Goal: Information Seeking & Learning: Learn about a topic

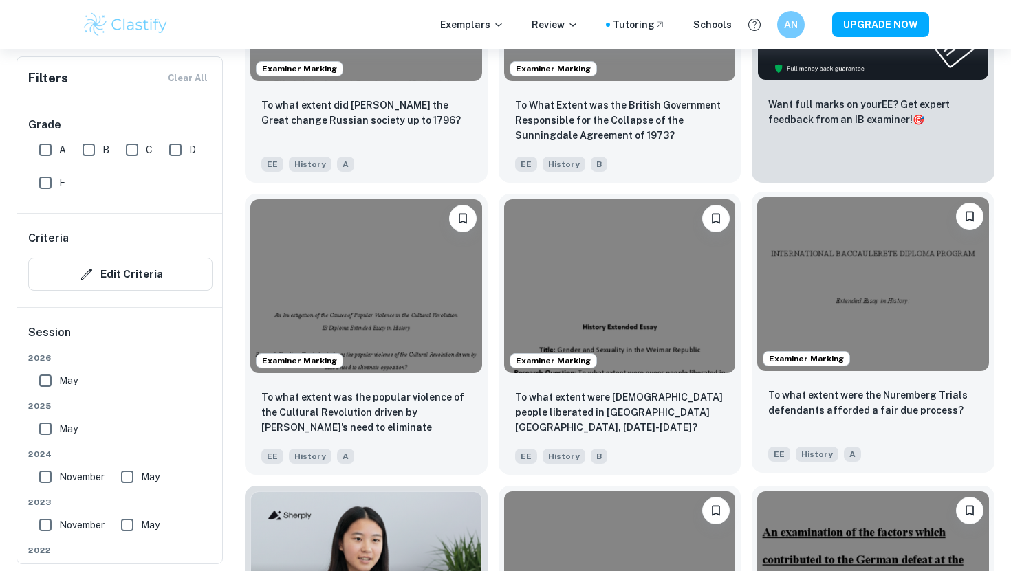
scroll to position [542, 0]
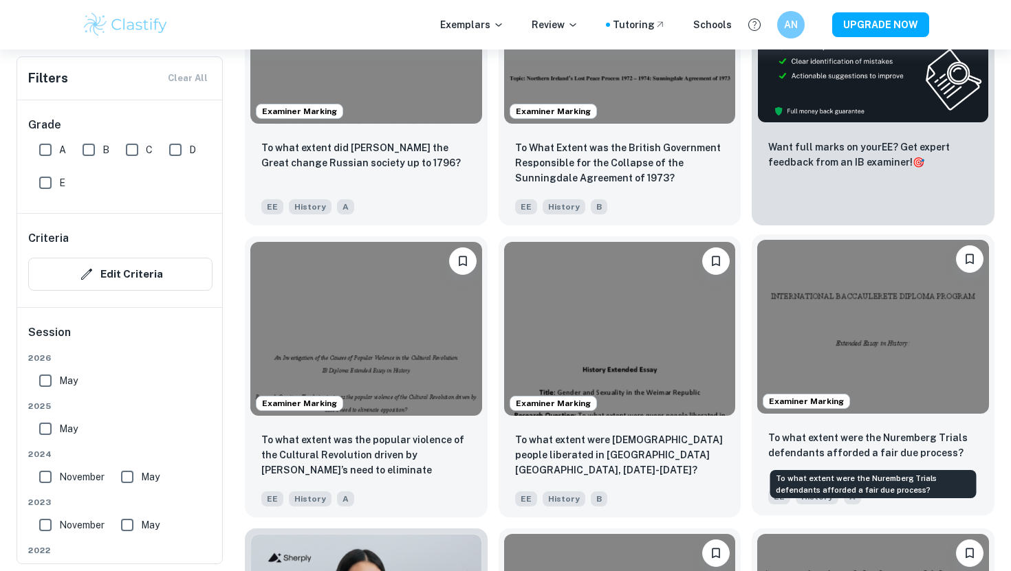
click at [866, 446] on p "To what extent were the Nuremberg Trials defendants afforded a fair due process?" at bounding box center [873, 445] width 210 height 30
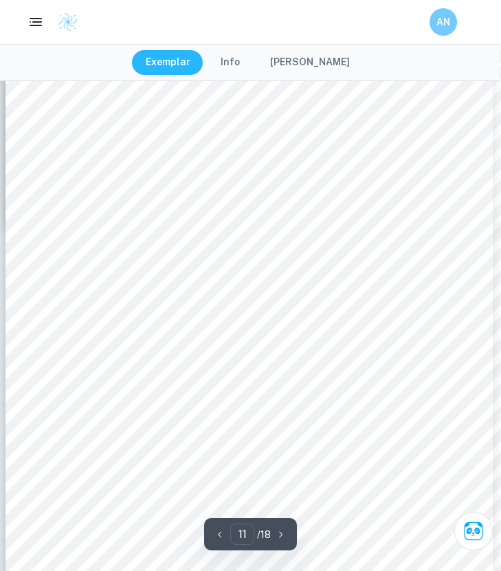
scroll to position [7253, 1]
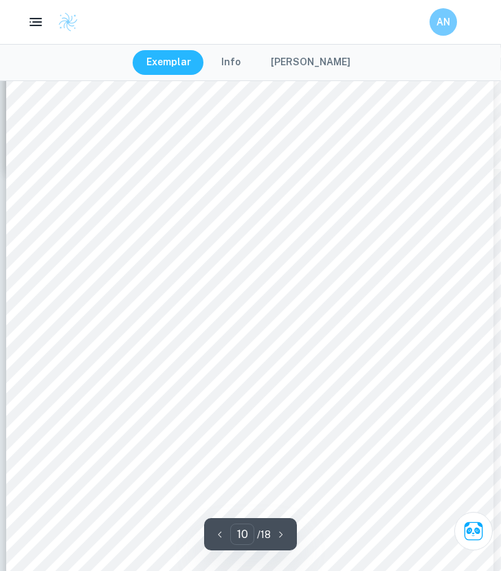
type input "9"
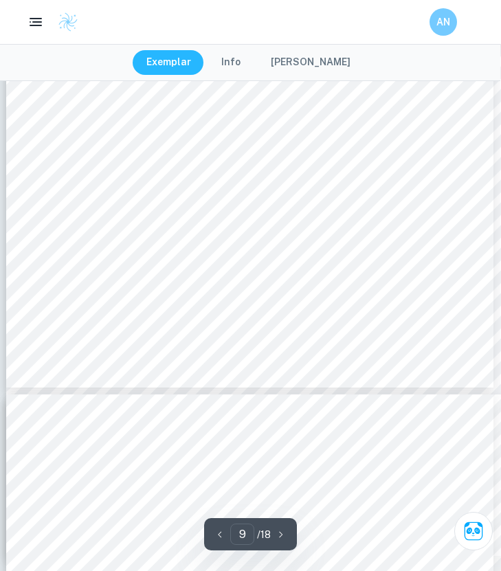
scroll to position [6063, 1]
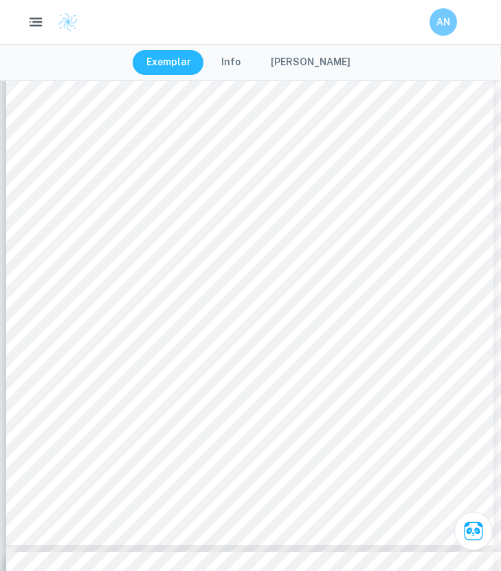
click at [37, 21] on icon "button" at bounding box center [36, 22] width 17 height 17
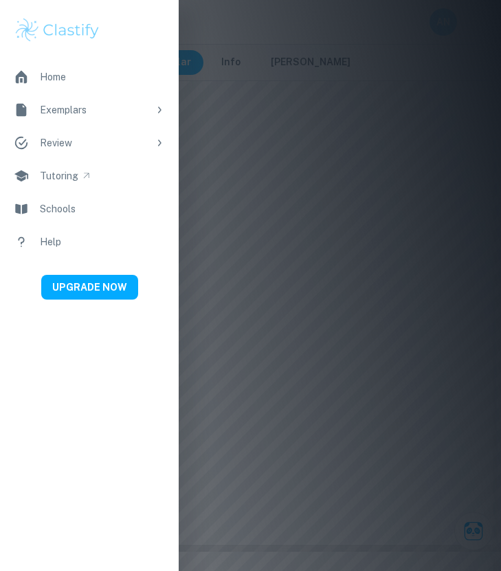
click at [194, 72] on div at bounding box center [250, 285] width 501 height 571
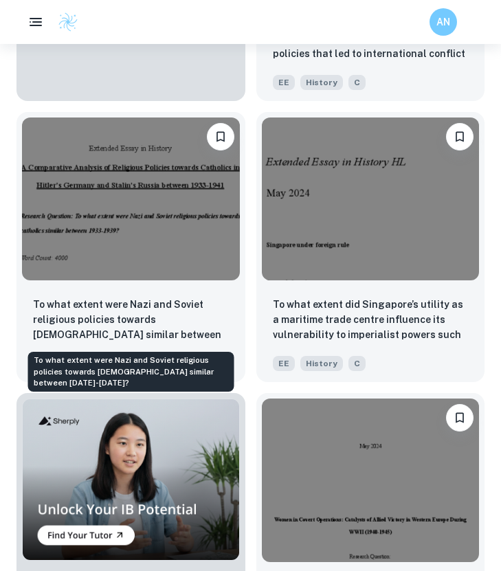
scroll to position [3260, 0]
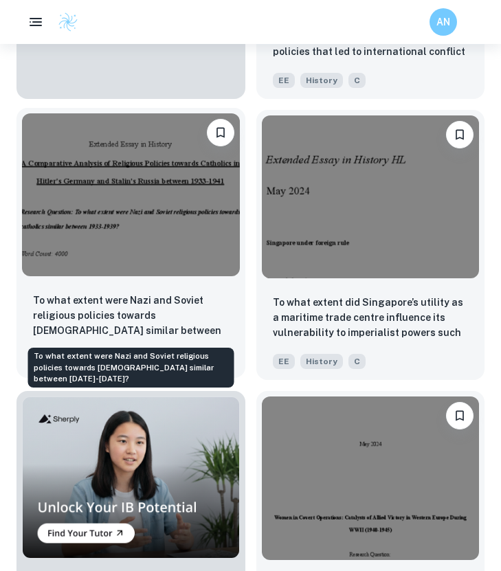
click at [69, 322] on p "To what extent were Nazi and Soviet religious policies towards [DEMOGRAPHIC_DAT…" at bounding box center [131, 316] width 196 height 47
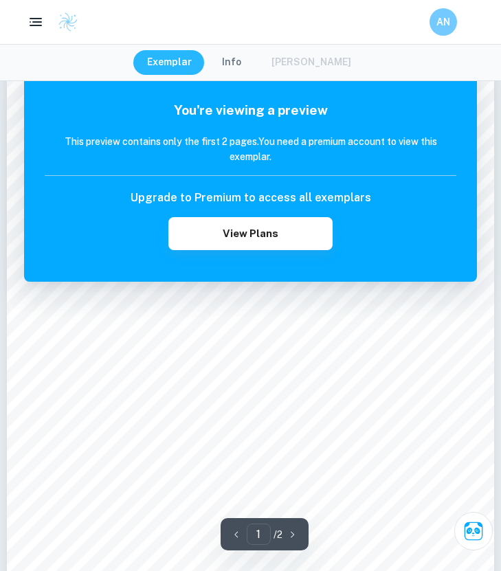
scroll to position [43, 0]
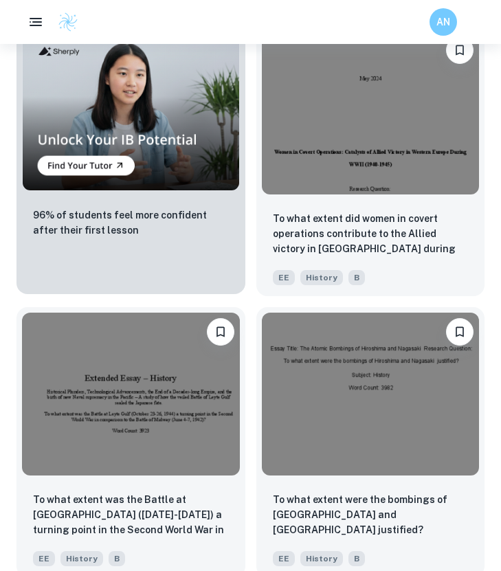
scroll to position [3627, 0]
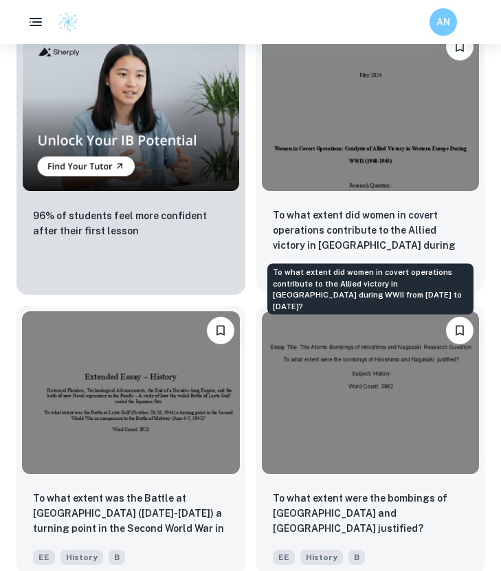
click at [333, 237] on p "To what extent did women in covert operations contribute to the Allied victory …" at bounding box center [371, 231] width 196 height 47
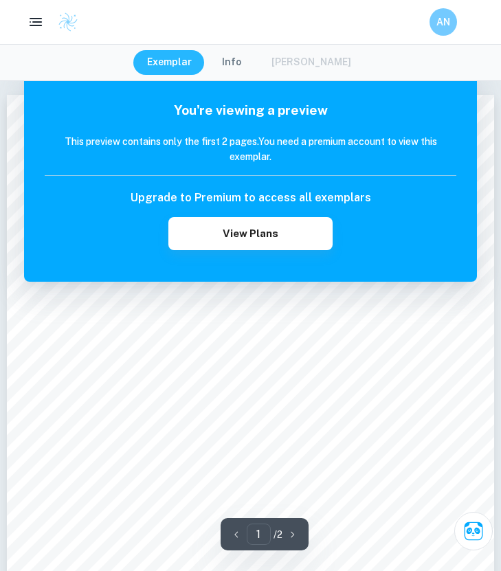
click at [29, 31] on button "button" at bounding box center [36, 22] width 28 height 28
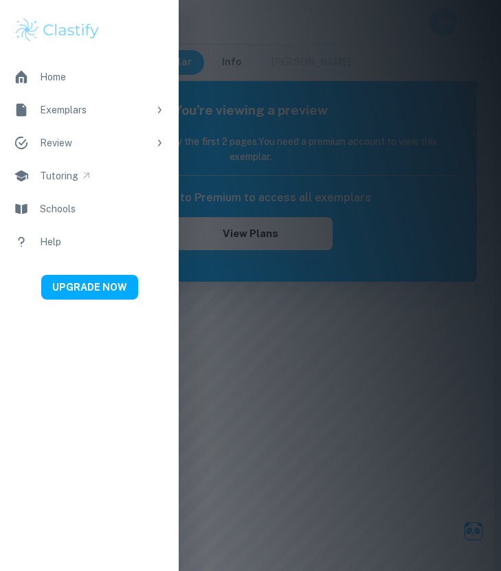
click at [221, 77] on div at bounding box center [250, 285] width 501 height 571
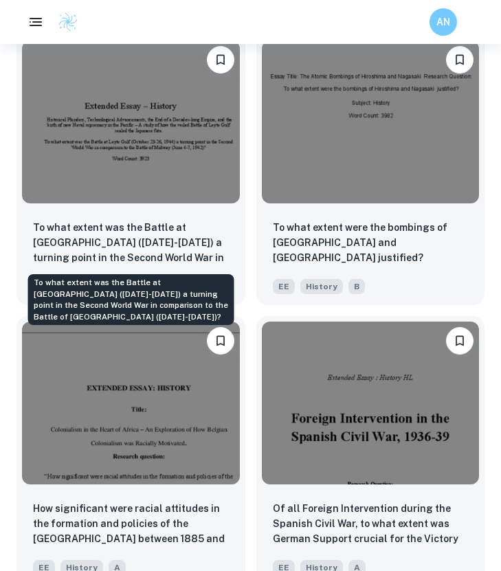
scroll to position [3912, 0]
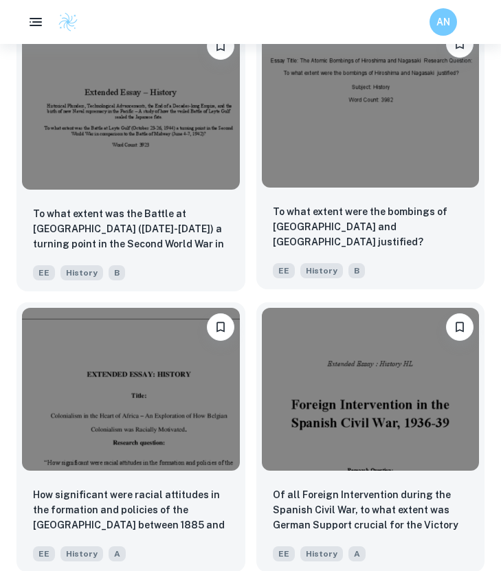
click at [347, 239] on div "To what extent were the bombings of [GEOGRAPHIC_DATA] and [GEOGRAPHIC_DATA] jus…" at bounding box center [371, 227] width 196 height 47
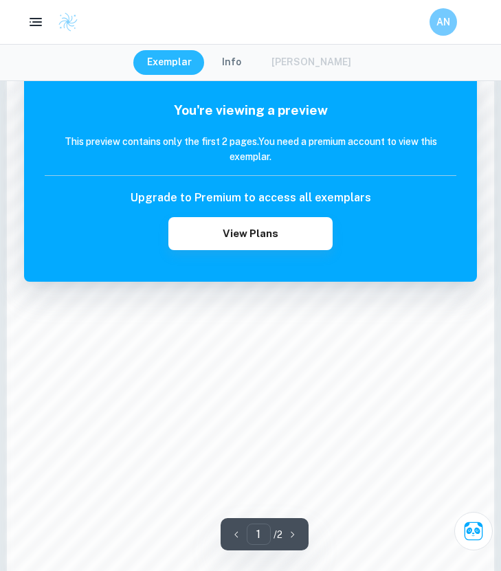
scroll to position [1002, 0]
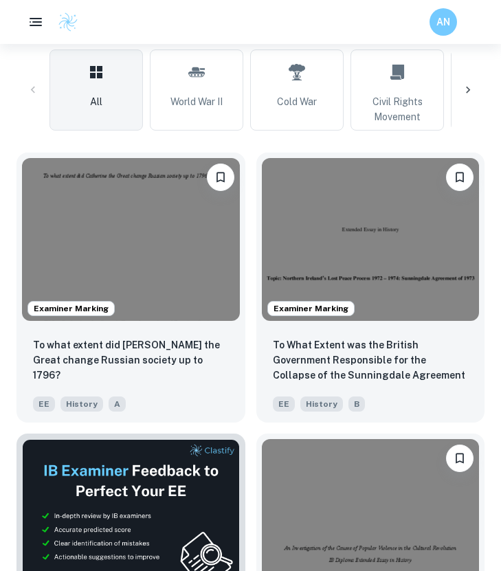
scroll to position [413, 0]
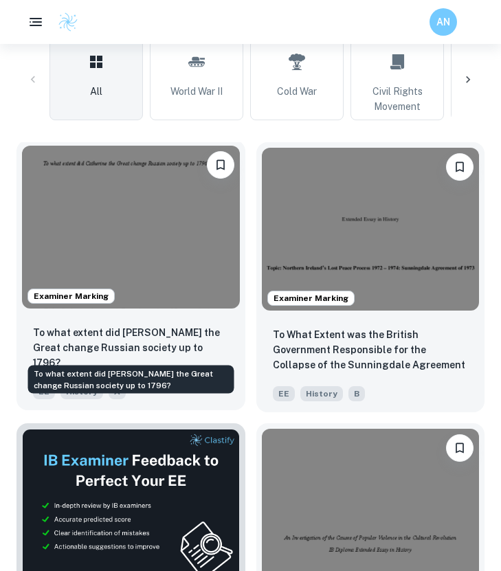
click at [153, 329] on p "To what extent did [PERSON_NAME] the Great change Russian society up to 1796?" at bounding box center [131, 347] width 196 height 45
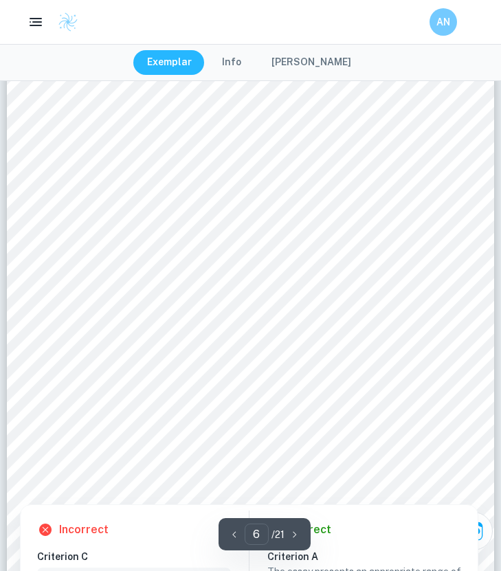
scroll to position [3797, 0]
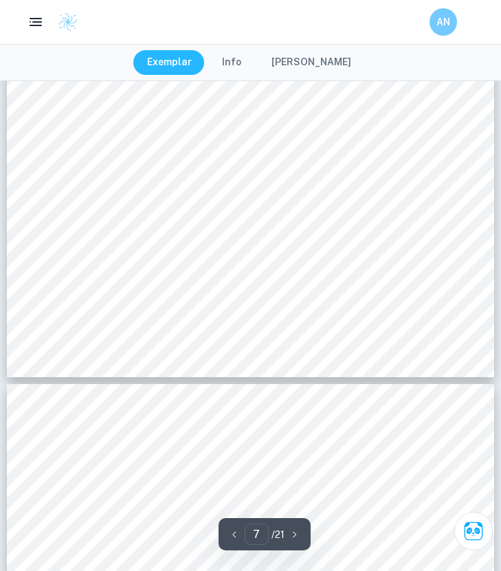
type input "8"
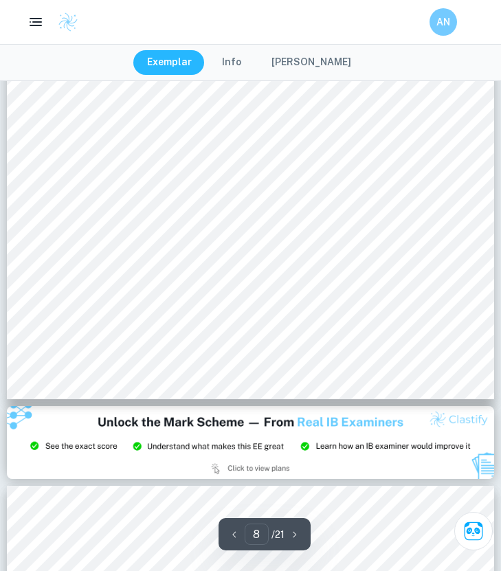
scroll to position [5452, 0]
